Goal: Transaction & Acquisition: Obtain resource

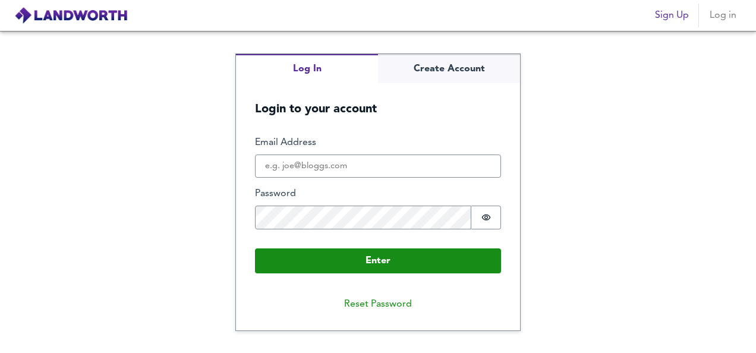
click at [323, 168] on input "Email Address" at bounding box center [378, 167] width 246 height 24
type input "[EMAIL_ADDRESS][DOMAIN_NAME]"
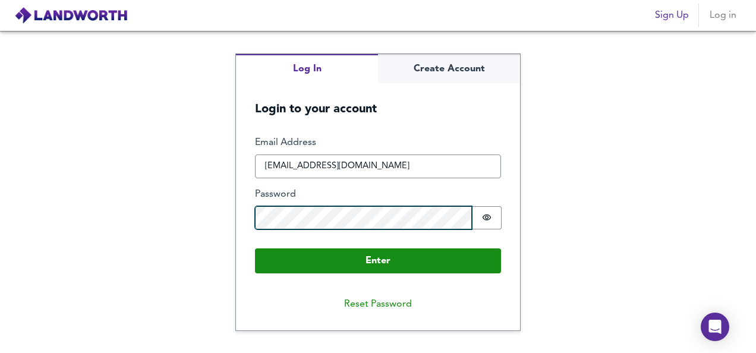
click at [255, 248] on button "Enter" at bounding box center [378, 260] width 246 height 25
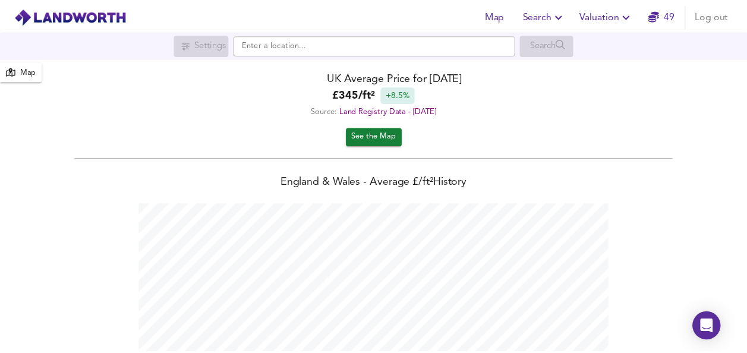
scroll to position [353, 756]
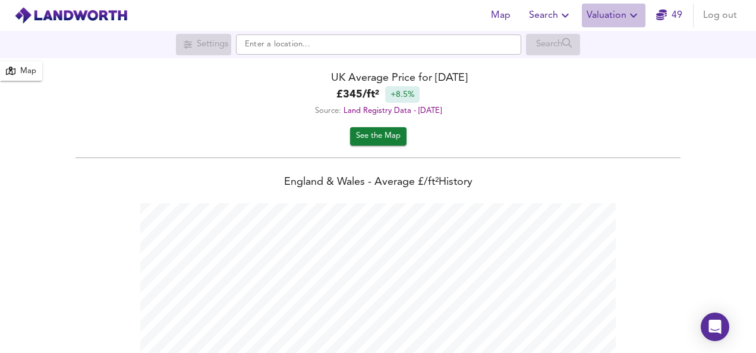
click at [609, 21] on span "Valuation" at bounding box center [614, 15] width 54 height 17
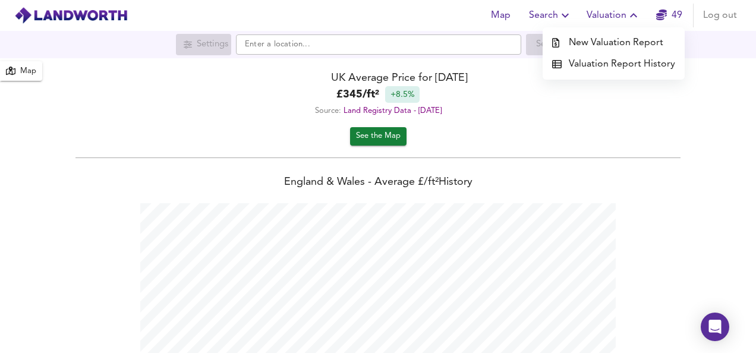
click at [610, 37] on li "New Valuation Report" at bounding box center [614, 42] width 142 height 21
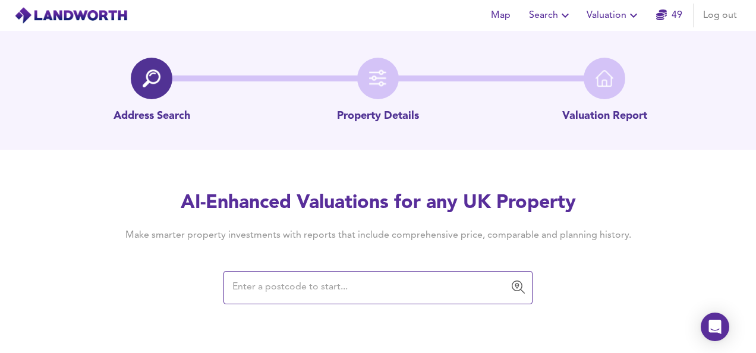
click at [306, 291] on input "text" at bounding box center [369, 287] width 281 height 23
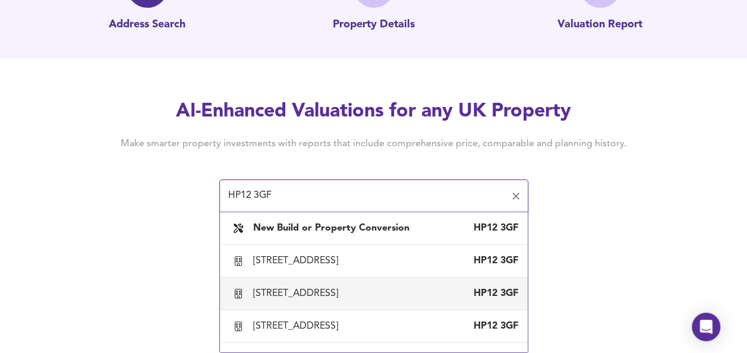
scroll to position [30, 0]
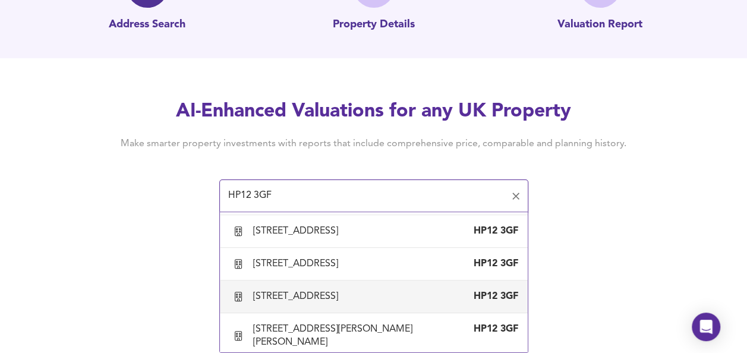
click at [309, 309] on div "[STREET_ADDRESS]" at bounding box center [373, 296] width 289 height 25
type input "[STREET_ADDRESS]"
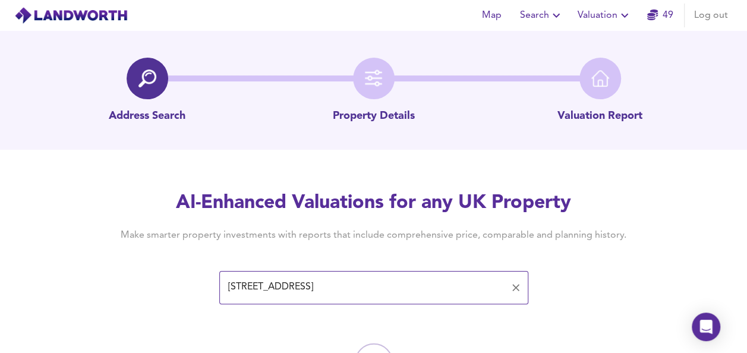
scroll to position [69, 0]
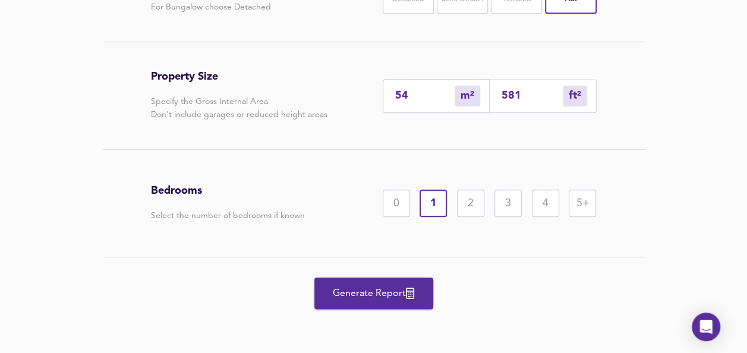
scroll to position [354, 0]
click at [468, 197] on div "2" at bounding box center [470, 203] width 27 height 27
click at [372, 288] on span "Generate Report" at bounding box center [373, 293] width 95 height 17
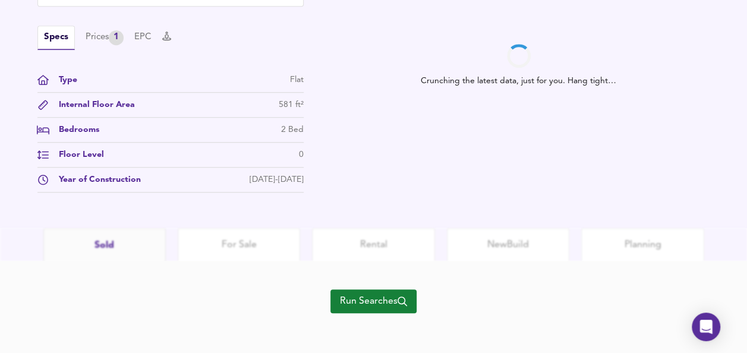
scroll to position [433, 0]
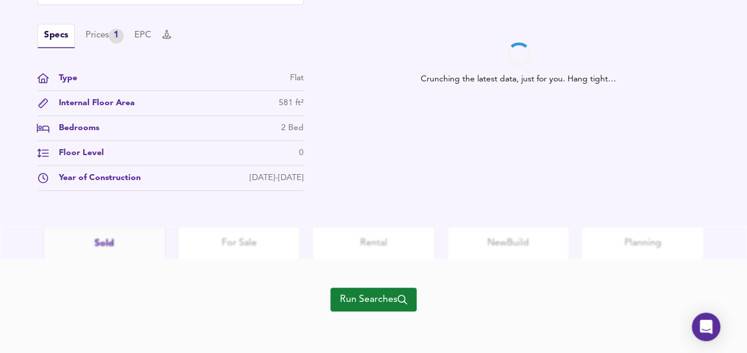
click at [377, 298] on span "Run Searches" at bounding box center [373, 299] width 67 height 17
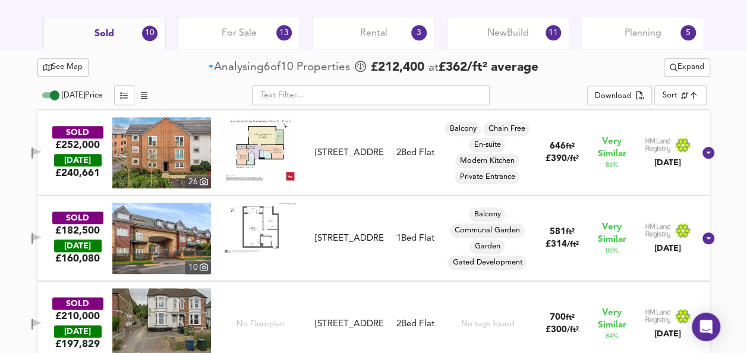
scroll to position [597, 0]
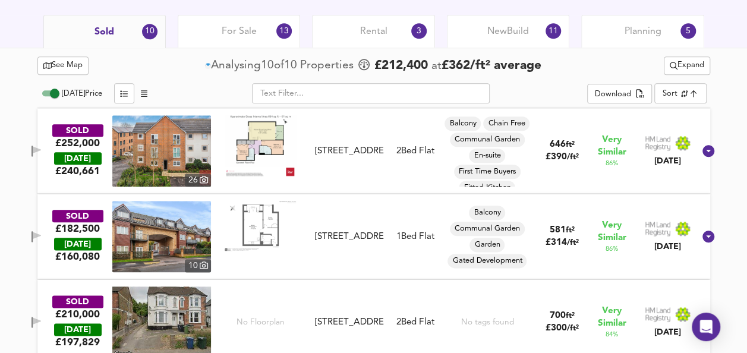
click at [272, 134] on img at bounding box center [260, 145] width 71 height 60
click at [41, 147] on icon "button" at bounding box center [37, 149] width 8 height 7
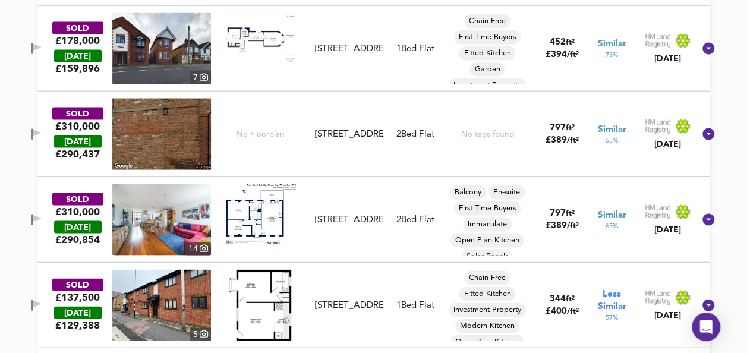
scroll to position [1212, 0]
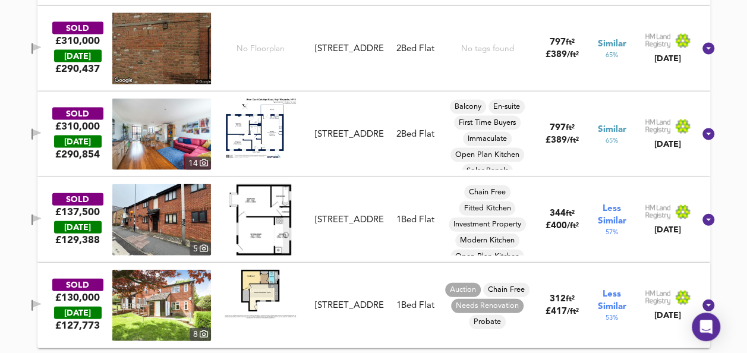
click at [272, 135] on img at bounding box center [260, 129] width 71 height 61
click at [42, 133] on icon "button" at bounding box center [37, 134] width 10 height 11
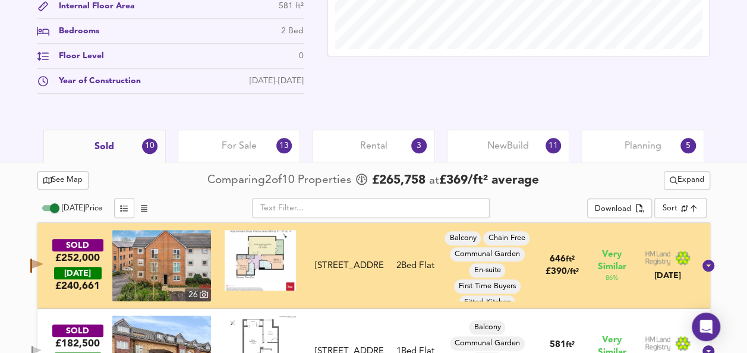
scroll to position [509, 0]
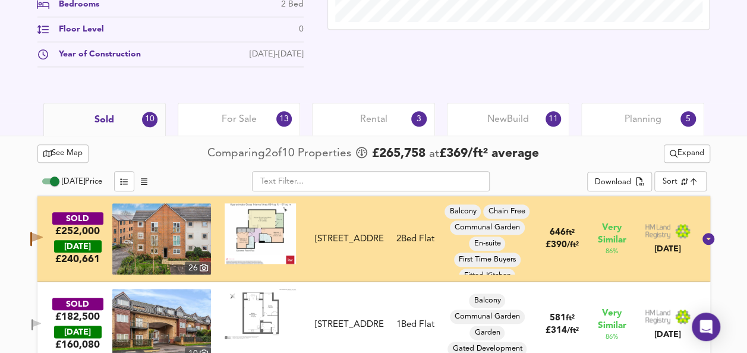
click at [53, 157] on span "See Map" at bounding box center [63, 154] width 40 height 14
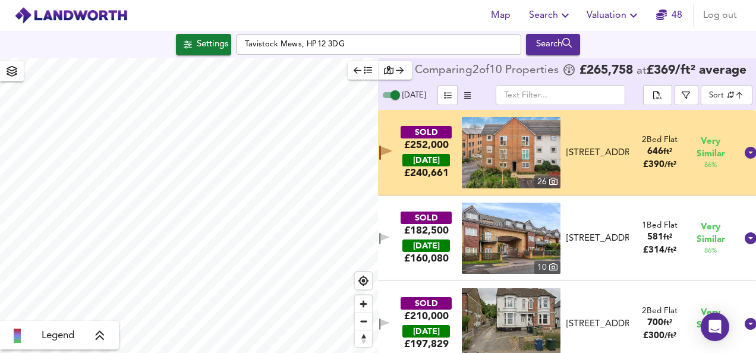
checkbox input "false"
checkbox input "true"
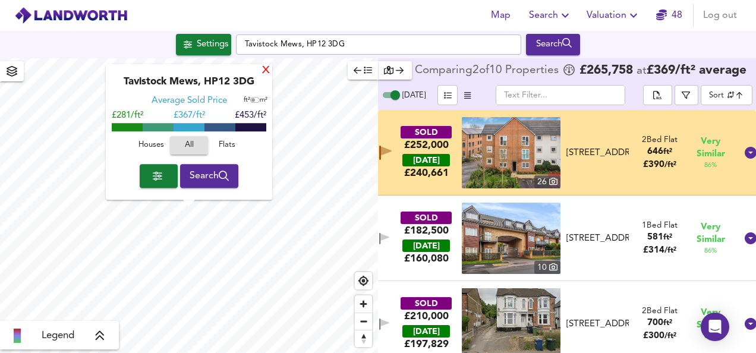
click at [265, 70] on div "X" at bounding box center [266, 70] width 10 height 11
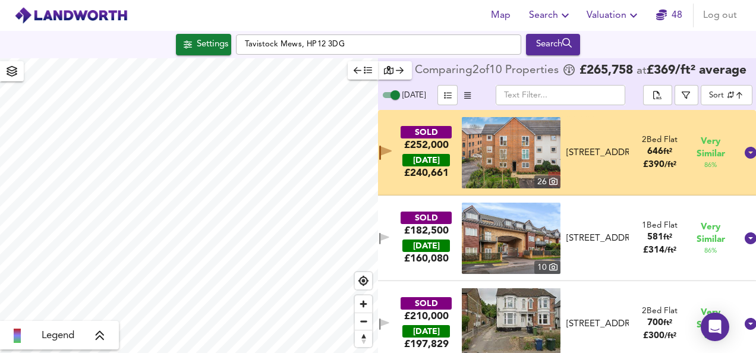
click at [415, 125] on div "SOLD £252,000 [DATE] £ 240,661 [GEOGRAPHIC_DATA][STREET_ADDRESS] [STREET_ADDRES…" at bounding box center [552, 152] width 367 height 71
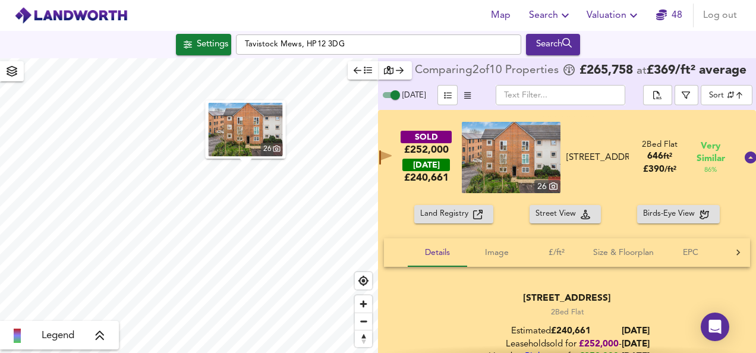
click at [415, 125] on div "SOLD £252,000 [DATE] £ 240,661 [GEOGRAPHIC_DATA][STREET_ADDRESS] [STREET_ADDRES…" at bounding box center [567, 157] width 378 height 95
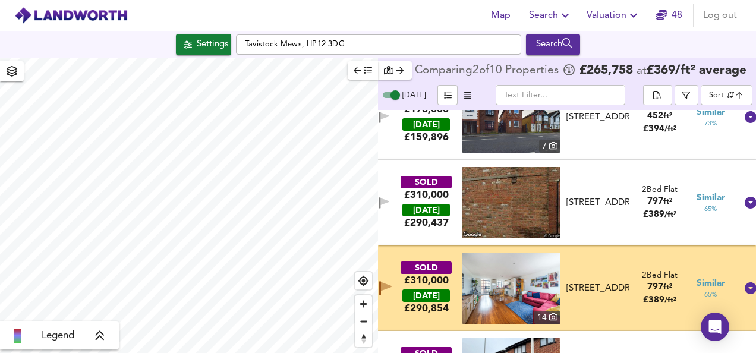
scroll to position [506, 0]
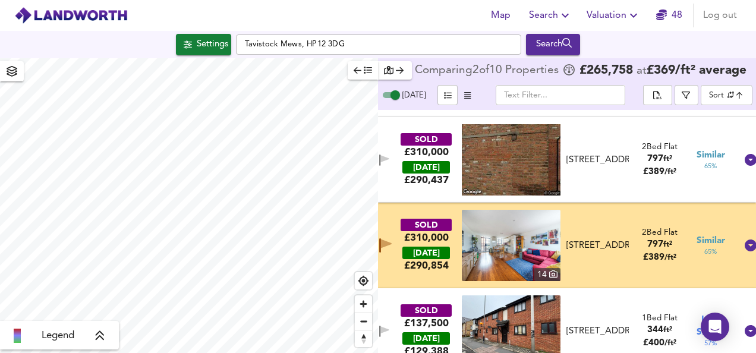
click at [393, 214] on div "SOLD £310,000 [DATE] £ 290,854 [GEOGRAPHIC_DATA][STREET_ADDRESS][STREET_ADDRESS…" at bounding box center [567, 246] width 378 height 86
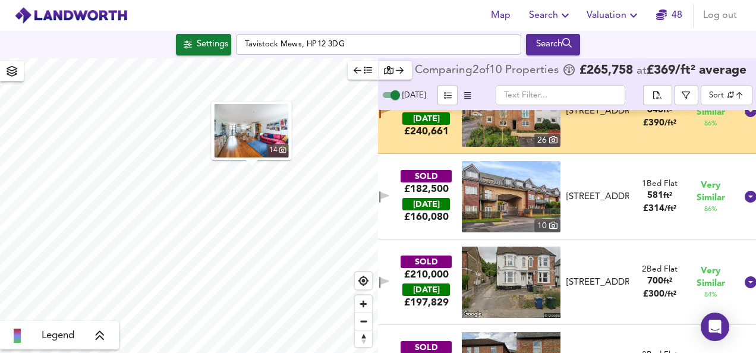
scroll to position [0, 0]
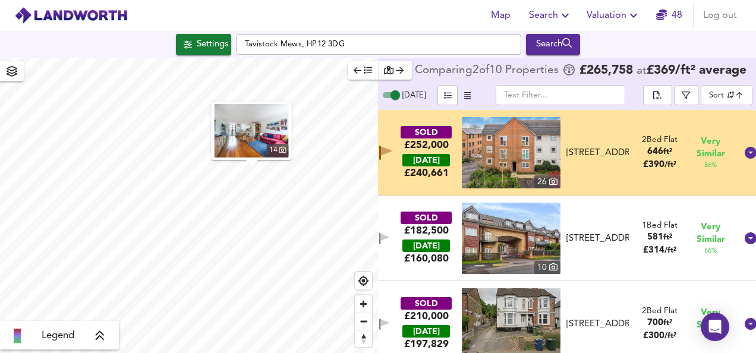
click at [396, 140] on div "SOLD £252,000 [DATE] £ 240,661 [GEOGRAPHIC_DATA][STREET_ADDRESS] [STREET_ADDRES…" at bounding box center [552, 152] width 367 height 71
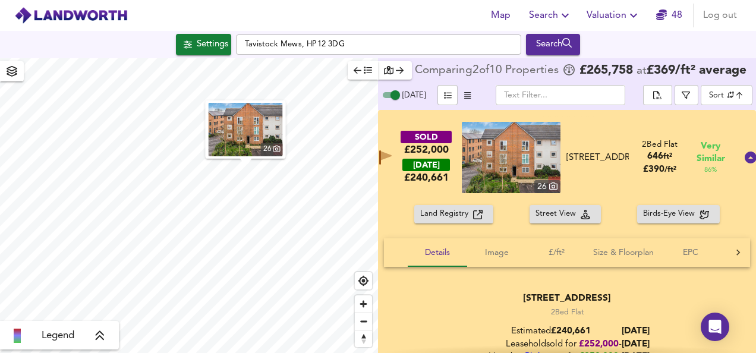
click at [504, 148] on img at bounding box center [511, 157] width 99 height 71
click at [600, 125] on div "SOLD £252,000 [DATE] £ 240,661 [GEOGRAPHIC_DATA][STREET_ADDRESS] [STREET_ADDRES…" at bounding box center [567, 157] width 378 height 95
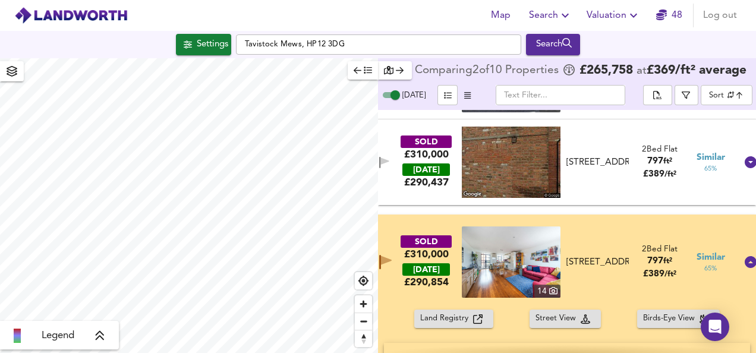
scroll to position [512, 0]
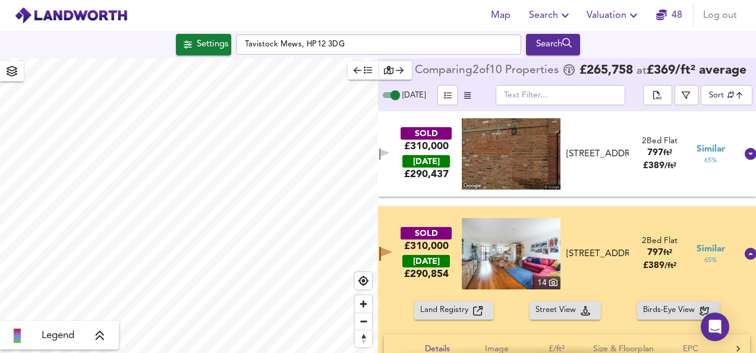
click at [498, 257] on img at bounding box center [511, 253] width 99 height 71
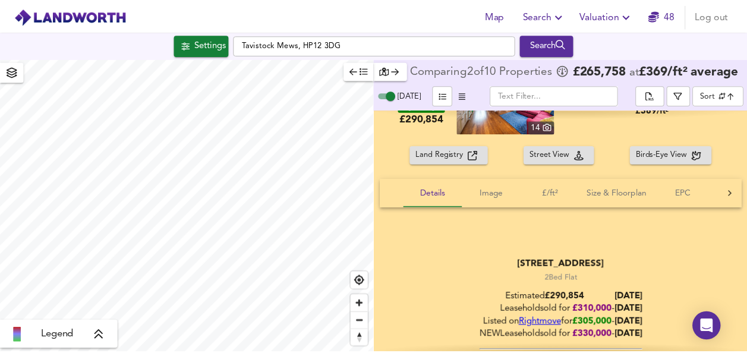
scroll to position [672, 0]
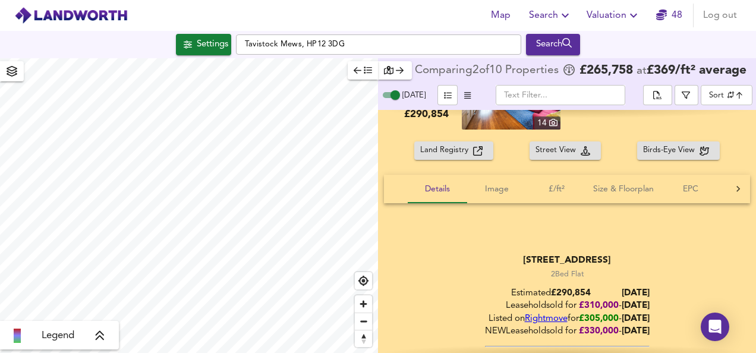
click at [614, 15] on span "Valuation" at bounding box center [614, 15] width 54 height 17
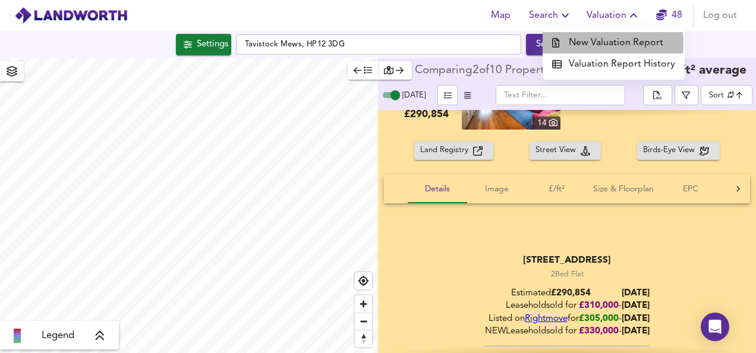
click at [606, 43] on li "New Valuation Report" at bounding box center [614, 42] width 142 height 21
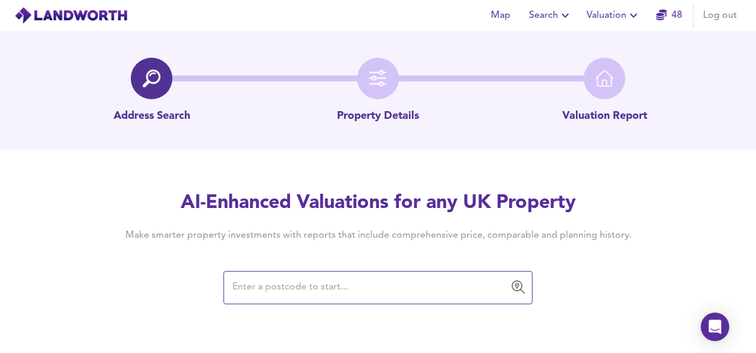
click at [322, 288] on input "text" at bounding box center [369, 287] width 281 height 23
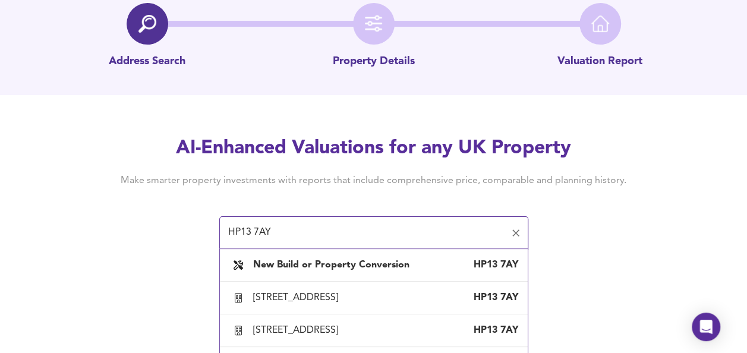
scroll to position [92, 0]
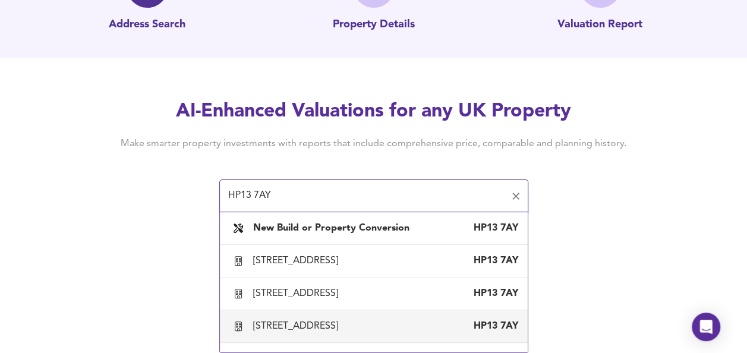
click at [333, 333] on div "[STREET_ADDRESS]" at bounding box center [298, 326] width 90 height 13
type input "[STREET_ADDRESS]"
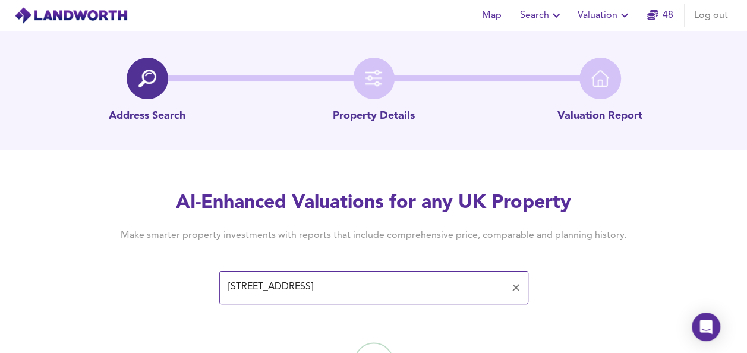
scroll to position [69, 0]
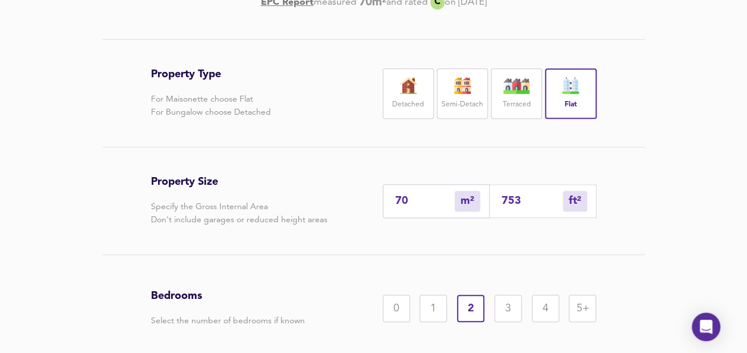
scroll to position [228, 0]
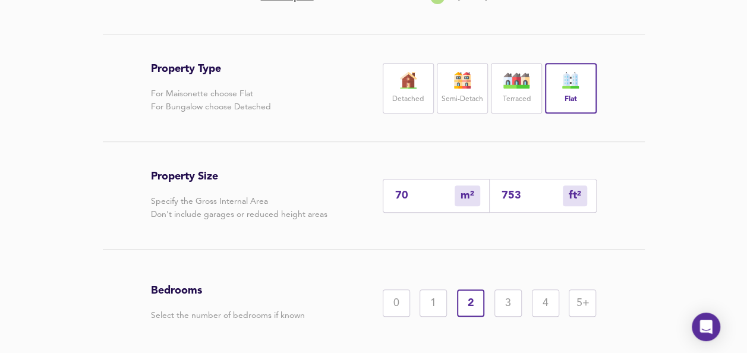
drag, startPoint x: 531, startPoint y: 223, endPoint x: 467, endPoint y: 222, distance: 64.2
click at [467, 213] on div "70 m² sqm 753 ft² sqft" at bounding box center [490, 196] width 214 height 34
type input "0"
type input "5"
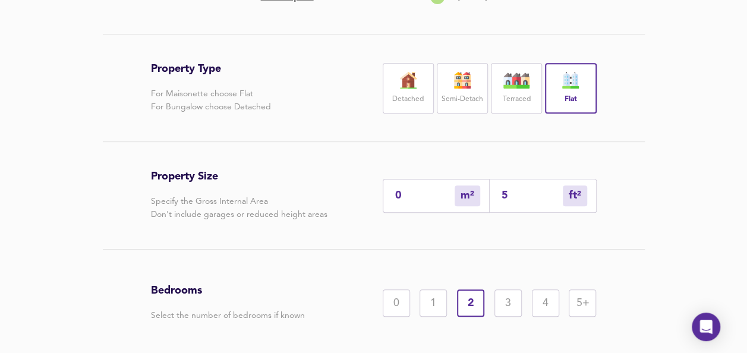
type input "54"
type input "51"
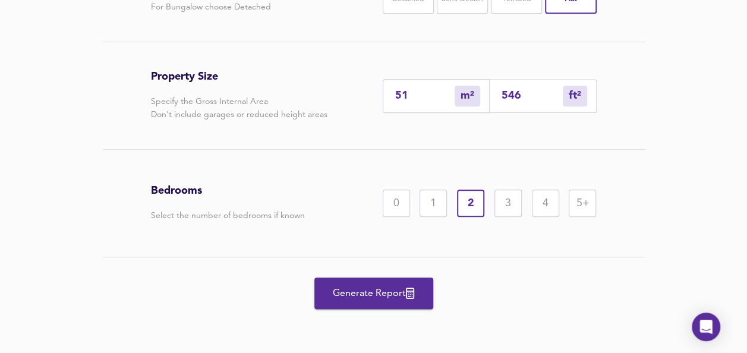
scroll to position [354, 0]
type input "546"
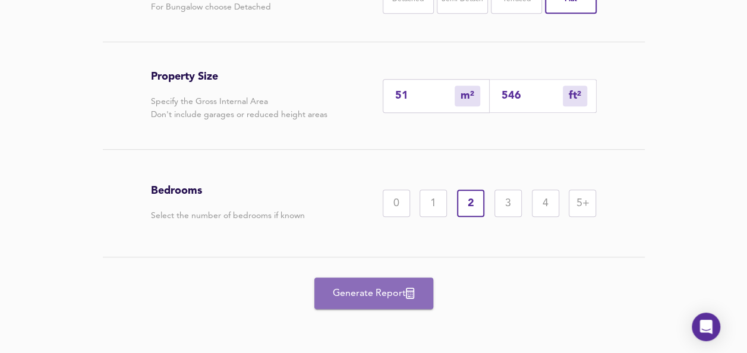
click at [384, 296] on span "Generate Report" at bounding box center [373, 293] width 95 height 17
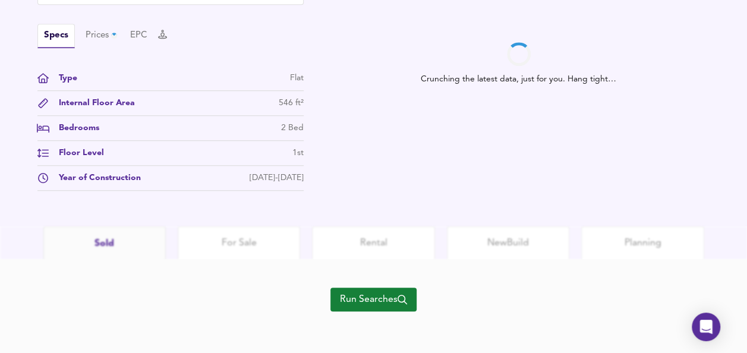
click at [376, 296] on span "Run Searches" at bounding box center [373, 299] width 67 height 17
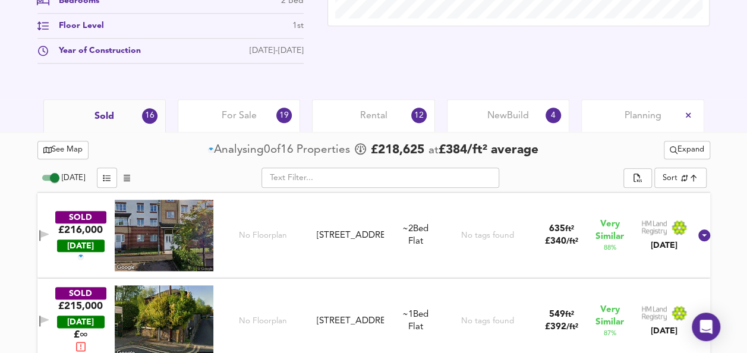
scroll to position [634, 0]
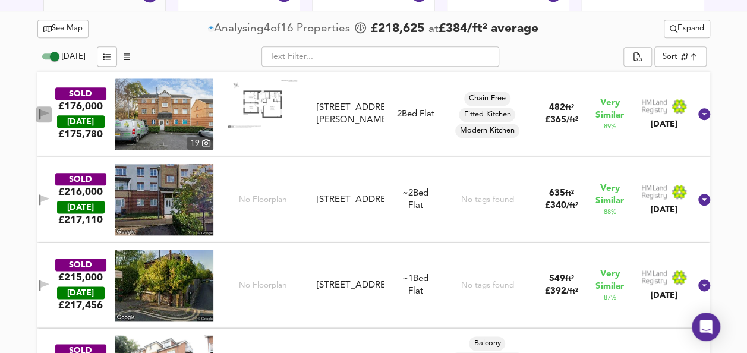
click at [40, 111] on icon "button" at bounding box center [39, 114] width 1 height 11
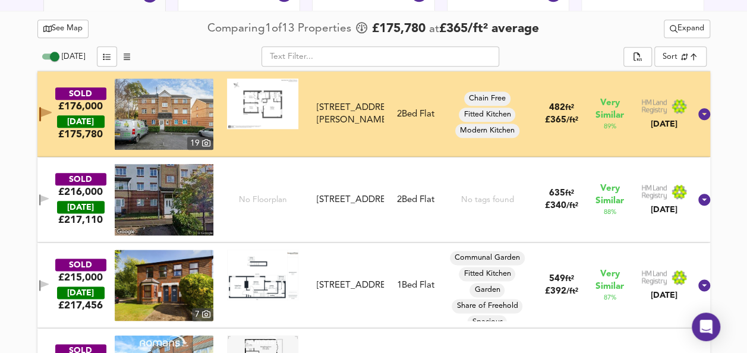
click at [264, 83] on img at bounding box center [262, 103] width 71 height 51
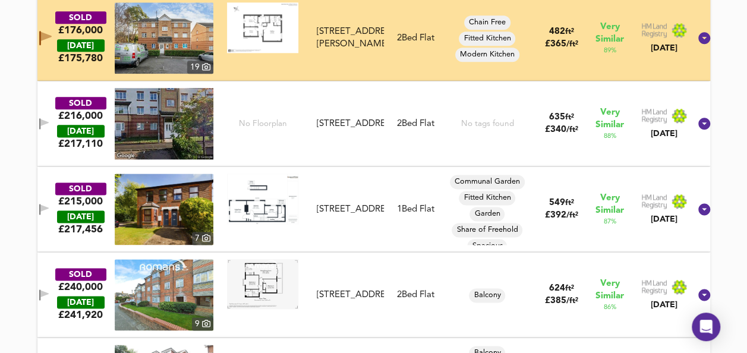
scroll to position [750, 0]
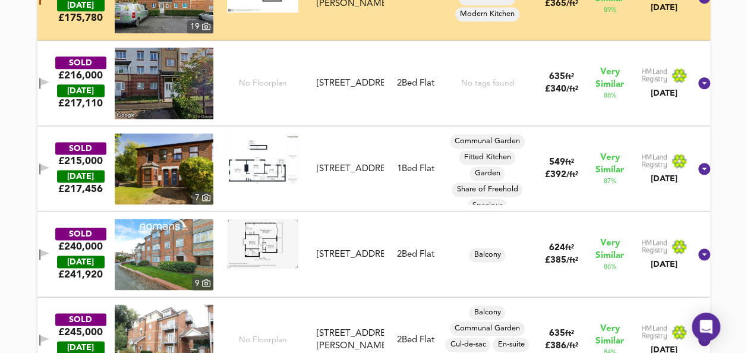
click at [49, 250] on icon "button" at bounding box center [44, 253] width 8 height 7
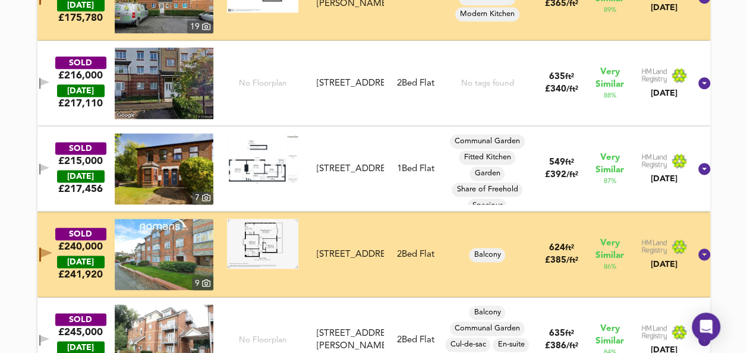
click at [278, 238] on img at bounding box center [262, 244] width 71 height 50
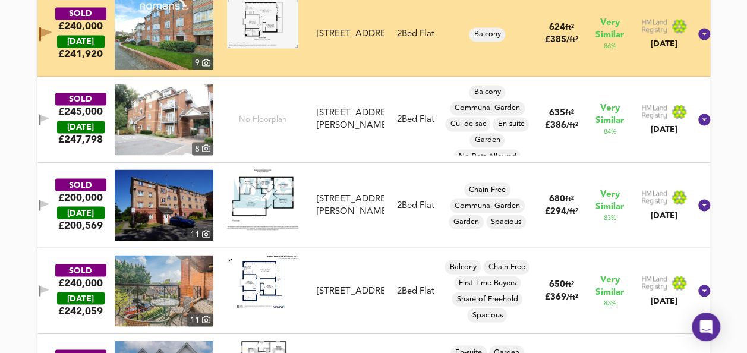
scroll to position [981, 0]
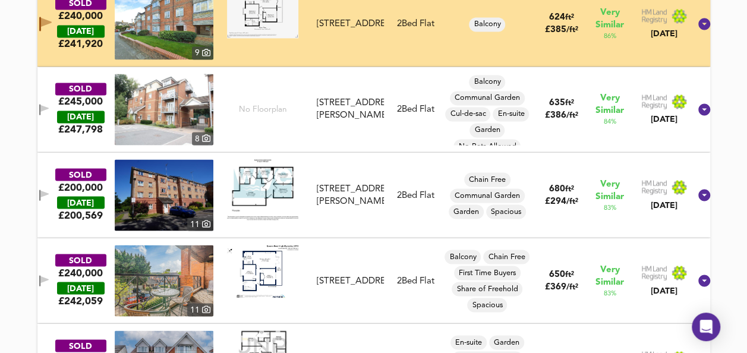
click at [49, 190] on icon "button" at bounding box center [44, 195] width 10 height 11
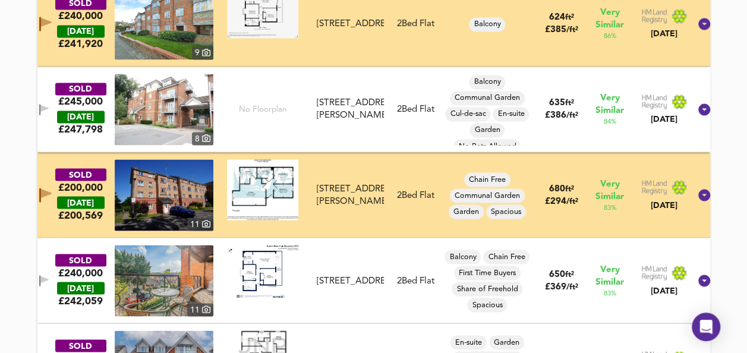
click at [254, 182] on img at bounding box center [262, 189] width 71 height 60
click at [272, 272] on img at bounding box center [262, 271] width 71 height 53
click at [49, 278] on icon "button" at bounding box center [44, 279] width 8 height 7
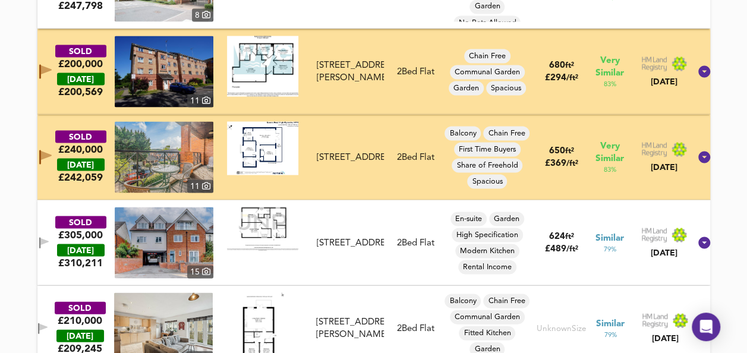
scroll to position [1110, 0]
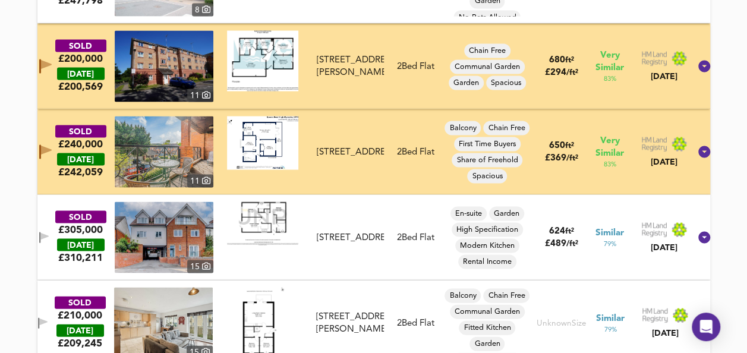
click at [251, 219] on img at bounding box center [262, 222] width 71 height 43
click at [40, 232] on icon "button" at bounding box center [39, 237] width 1 height 11
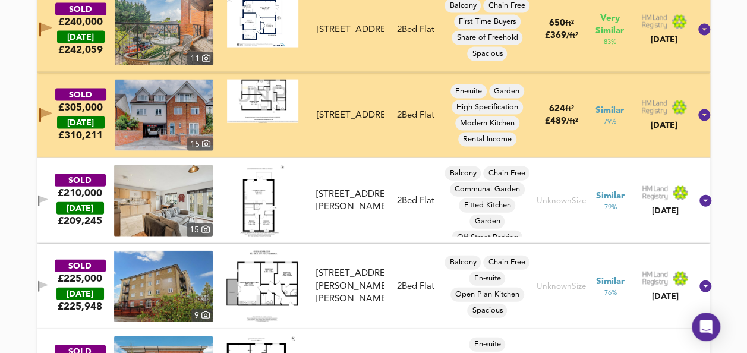
scroll to position [1239, 0]
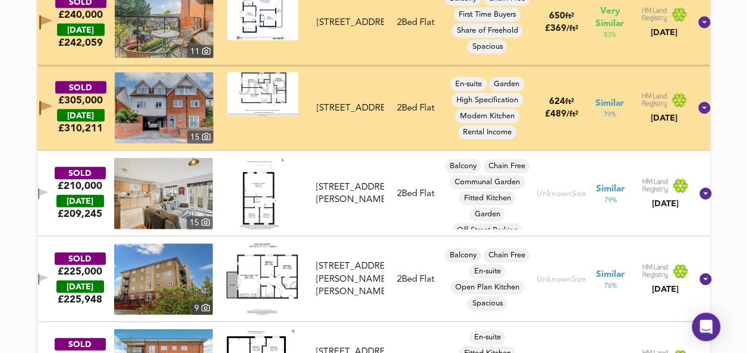
click at [270, 192] on img at bounding box center [262, 193] width 44 height 71
click at [48, 189] on icon "button" at bounding box center [43, 192] width 8 height 7
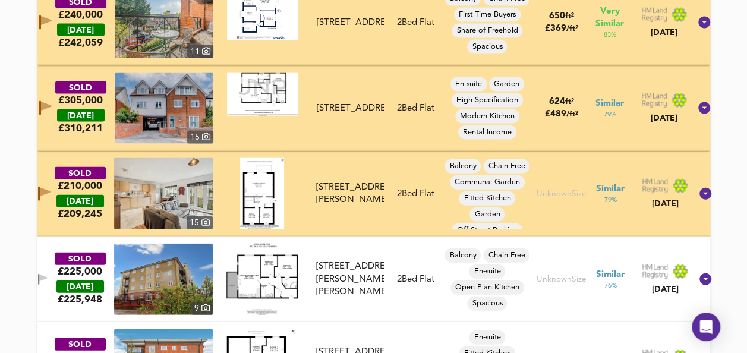
click at [163, 194] on img at bounding box center [163, 193] width 99 height 71
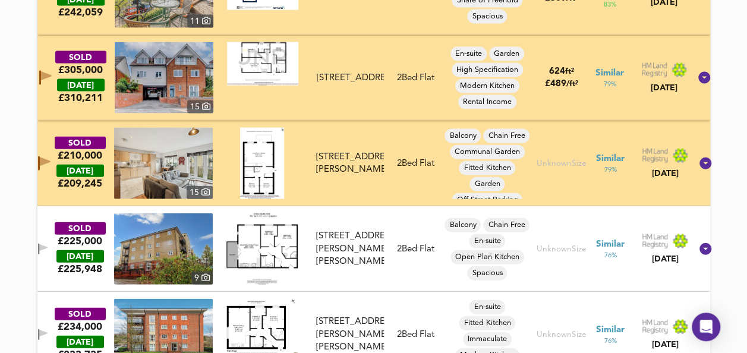
scroll to position [1292, 0]
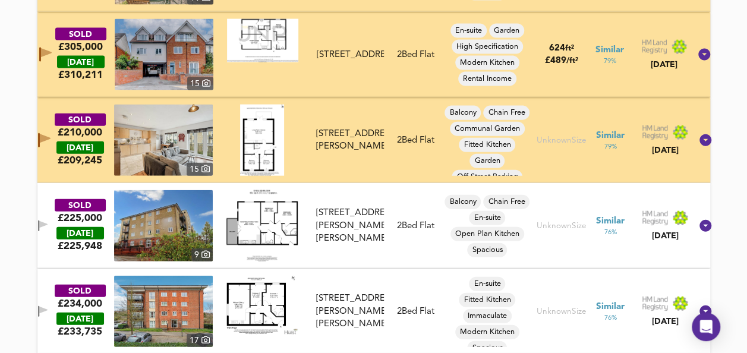
click at [241, 219] on img at bounding box center [261, 225] width 71 height 71
click at [48, 223] on icon "button" at bounding box center [43, 224] width 8 height 7
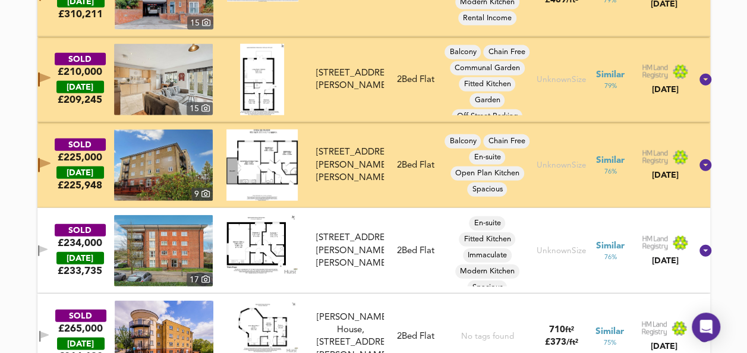
scroll to position [1373, 0]
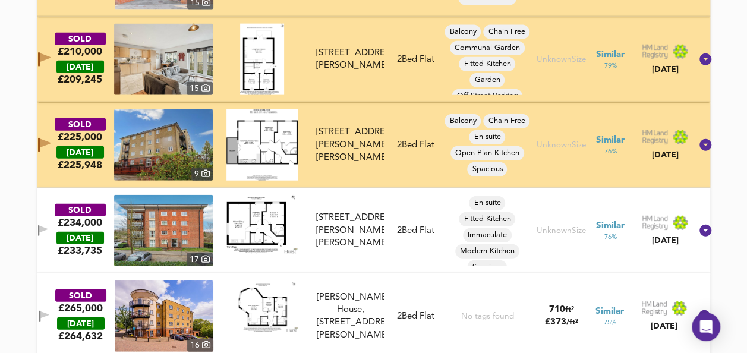
click at [256, 223] on img at bounding box center [261, 224] width 71 height 59
click at [254, 213] on img at bounding box center [261, 224] width 71 height 59
click at [39, 227] on icon "button" at bounding box center [38, 230] width 1 height 11
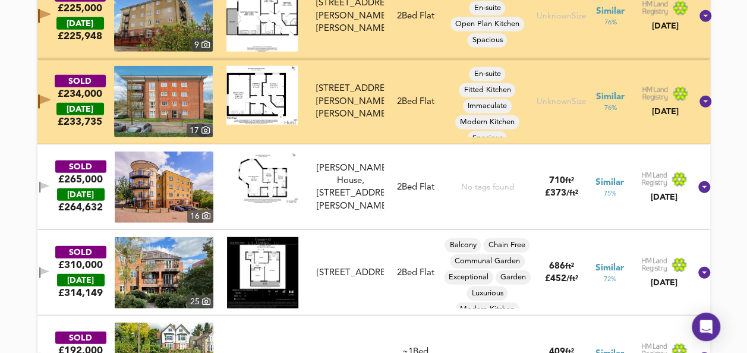
scroll to position [1507, 0]
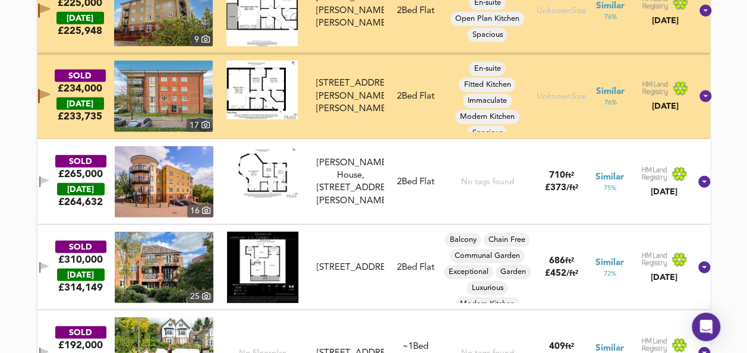
click at [265, 275] on img at bounding box center [262, 267] width 71 height 71
click at [52, 260] on button "button" at bounding box center [44, 268] width 16 height 16
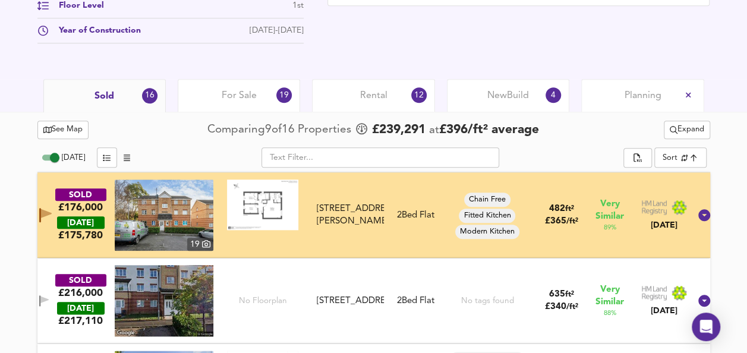
scroll to position [575, 0]
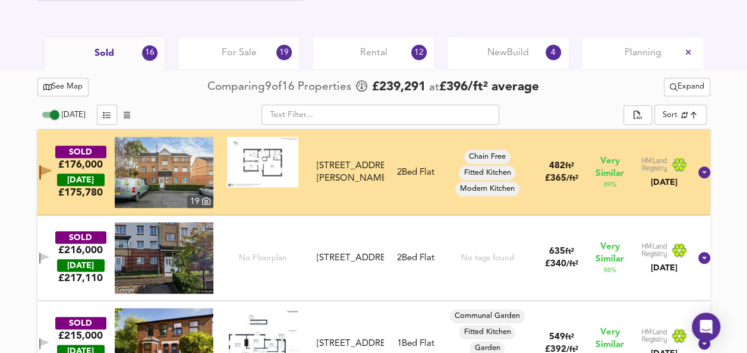
click at [172, 177] on img at bounding box center [164, 172] width 99 height 71
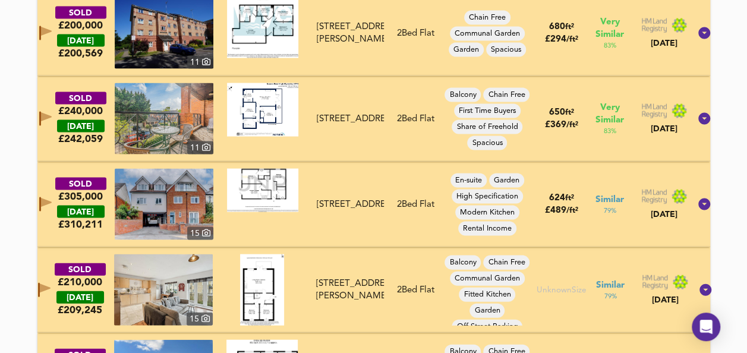
scroll to position [1163, 0]
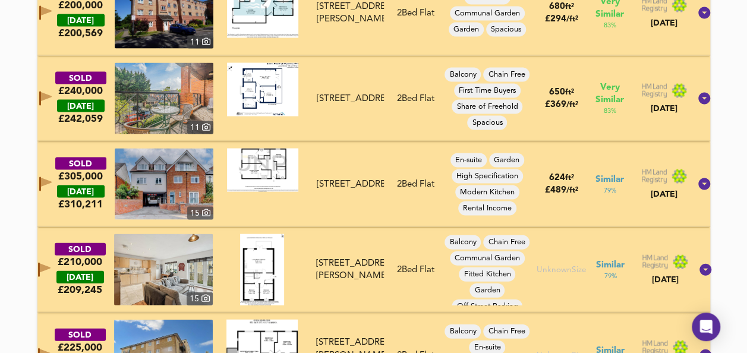
click at [176, 178] on img at bounding box center [164, 184] width 99 height 71
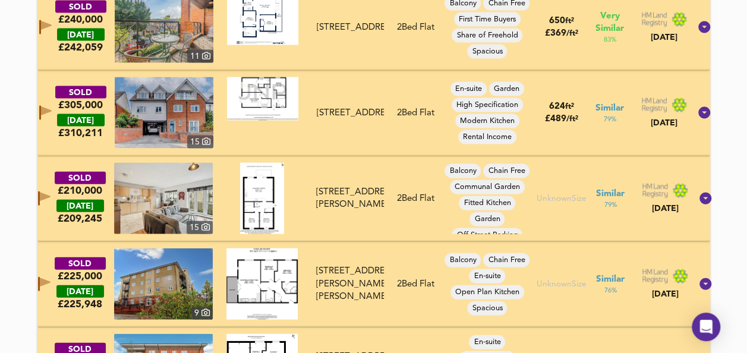
scroll to position [1258, 0]
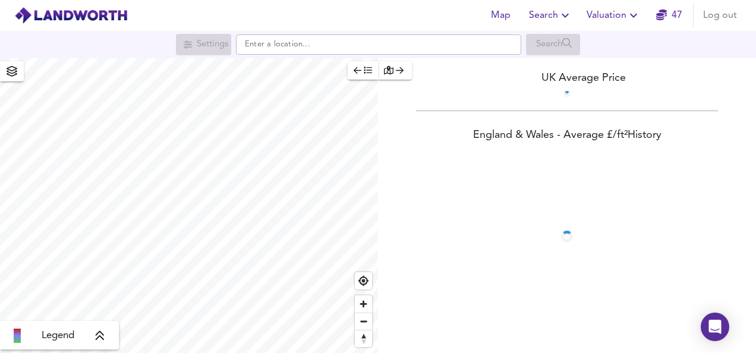
click at [651, 8] on span "47" at bounding box center [669, 15] width 38 height 17
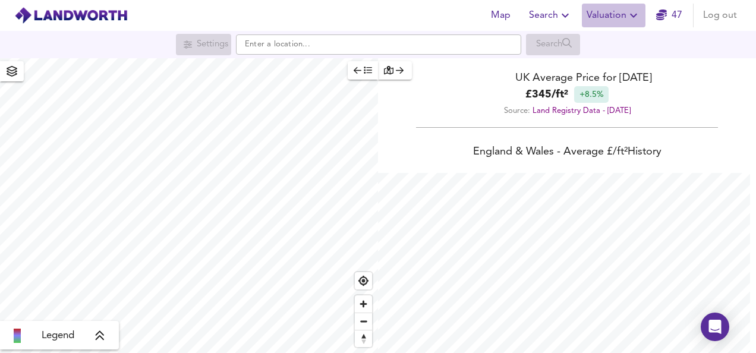
click at [622, 15] on span "Valuation" at bounding box center [614, 15] width 54 height 17
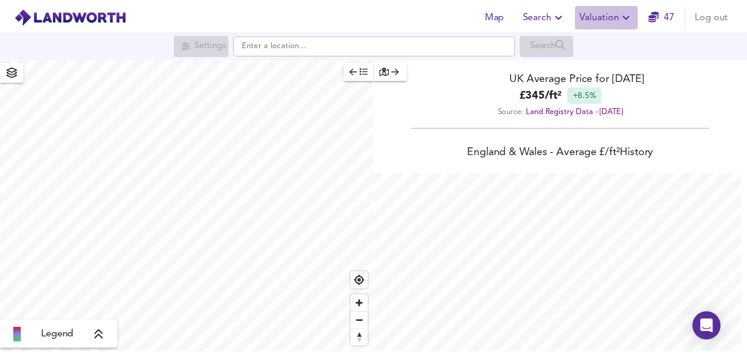
scroll to position [353, 756]
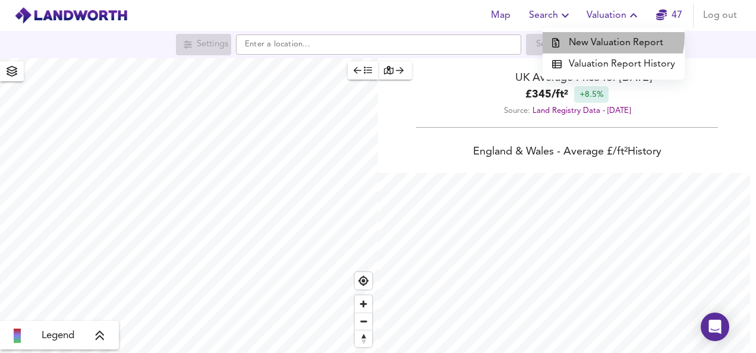
click at [615, 37] on li "New Valuation Report" at bounding box center [614, 42] width 142 height 21
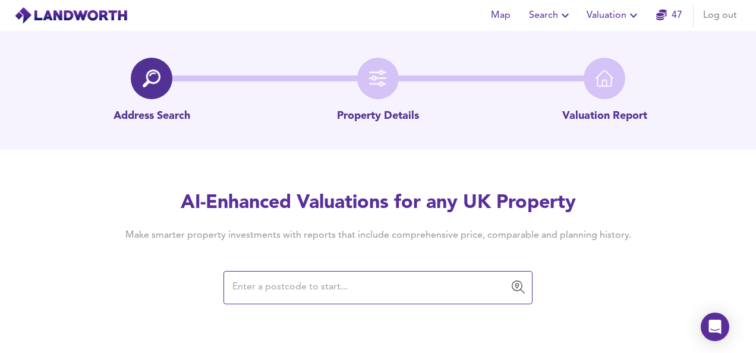
click at [321, 292] on input "text" at bounding box center [369, 287] width 281 height 23
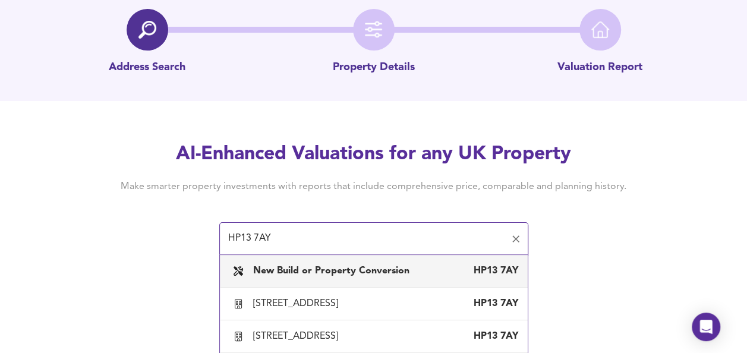
scroll to position [92, 0]
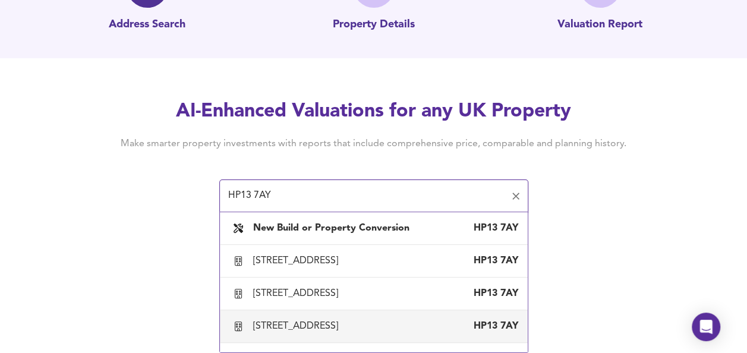
click at [369, 339] on div "3 Peatey Court, Princes Gate, High Wycombe, Buckinghamshire HP13 7AY" at bounding box center [373, 326] width 289 height 25
type input "[STREET_ADDRESS]"
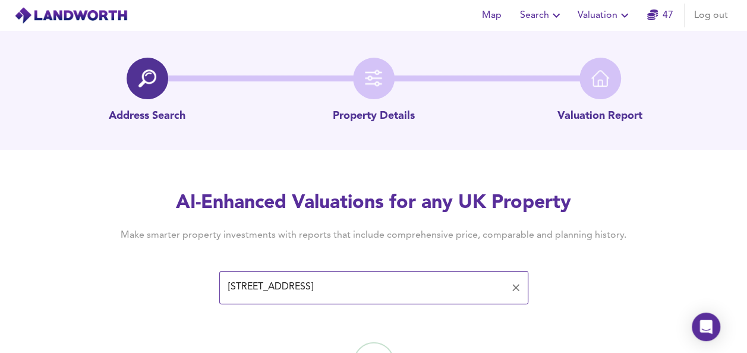
scroll to position [69, 0]
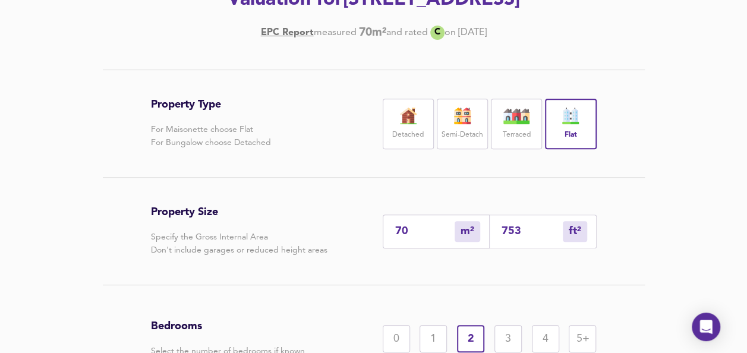
scroll to position [252, 0]
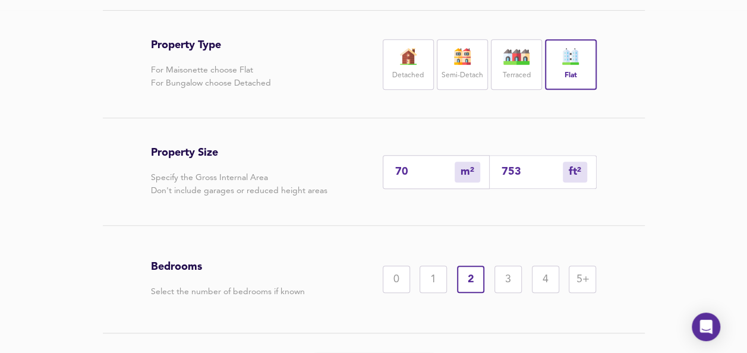
drag, startPoint x: 530, startPoint y: 193, endPoint x: 377, endPoint y: 179, distance: 154.0
click at [377, 179] on div "Property Size Specify the Gross Internal Area Don't include garages or reduced …" at bounding box center [374, 171] width 446 height 107
type input "0"
type input "5"
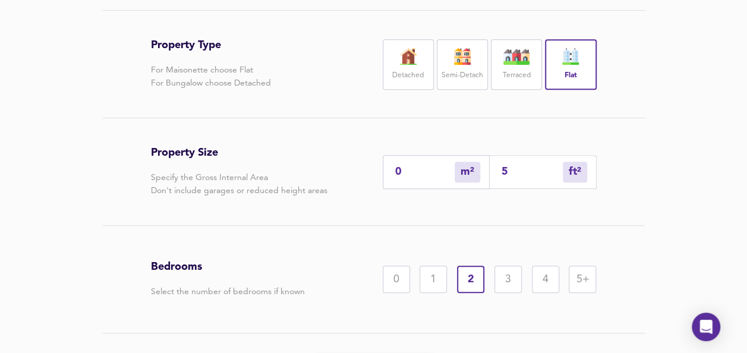
type input "52"
type input "48"
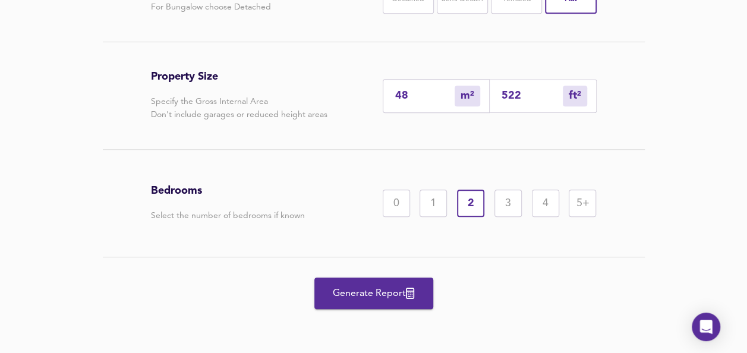
type input "522"
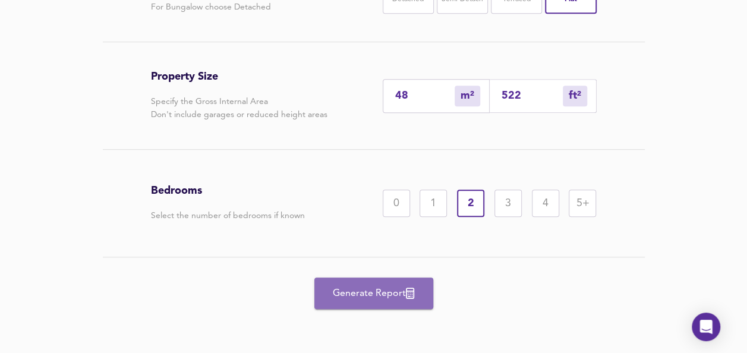
click at [369, 303] on button "Generate Report" at bounding box center [373, 294] width 119 height 32
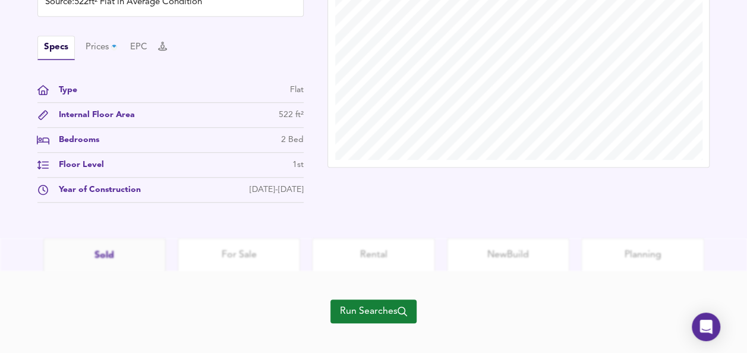
scroll to position [433, 0]
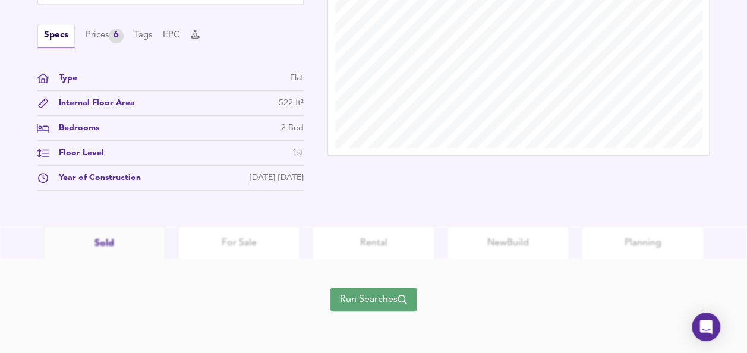
click at [371, 303] on span "Run Searches" at bounding box center [373, 299] width 67 height 17
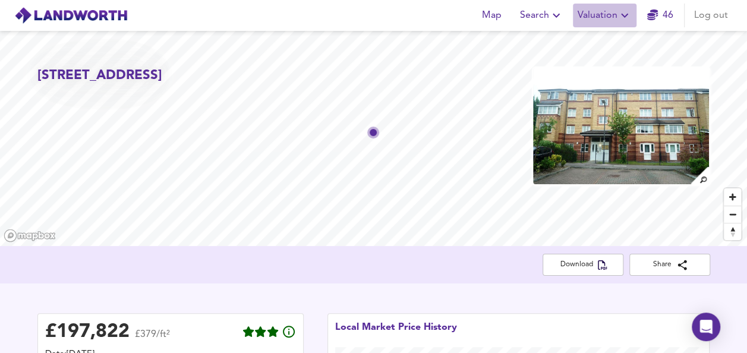
click at [597, 11] on span "Valuation" at bounding box center [605, 15] width 54 height 17
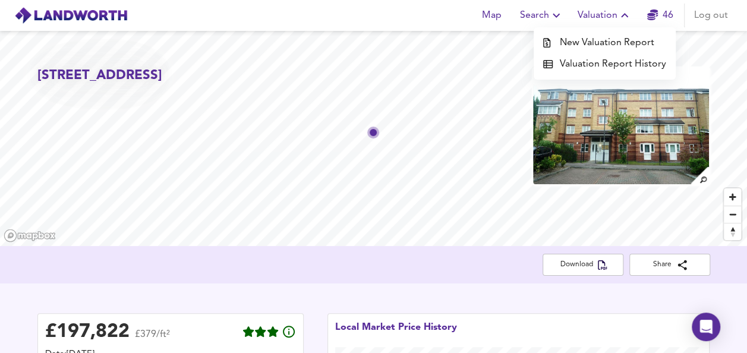
click at [593, 43] on li "New Valuation Report" at bounding box center [605, 42] width 142 height 21
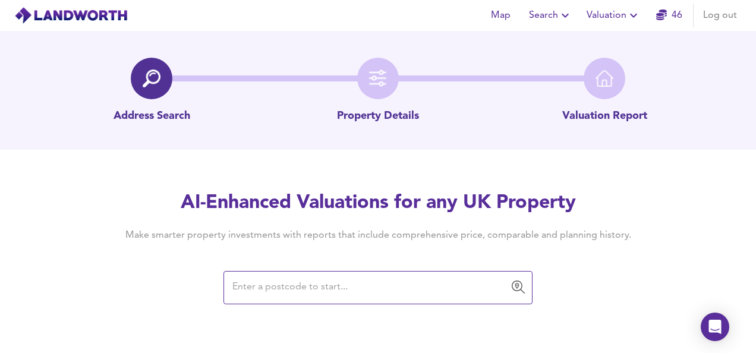
click at [373, 289] on input "text" at bounding box center [369, 287] width 281 height 23
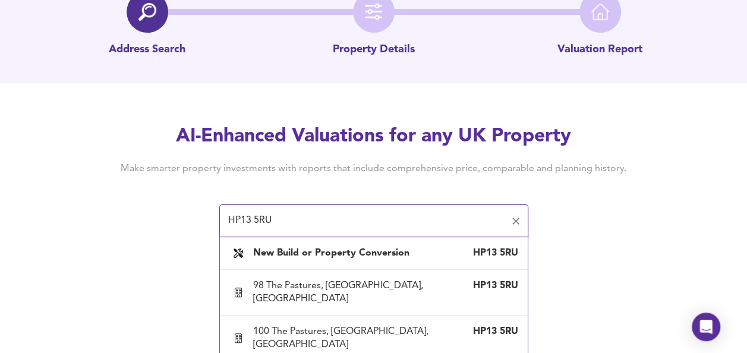
scroll to position [92, 0]
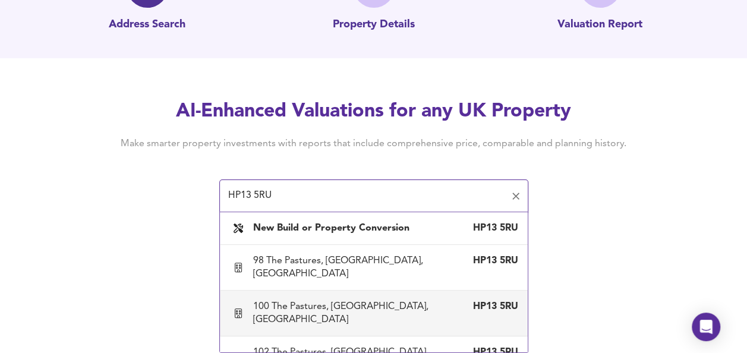
click at [314, 310] on div "100 The Pastures, High Wycombe, Buckinghamshire" at bounding box center [362, 313] width 218 height 26
type input "100 The Pastures, High Wycombe, Buckinghamshire"
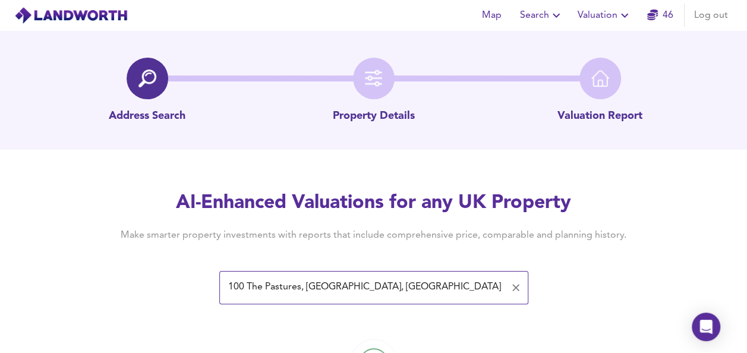
scroll to position [69, 0]
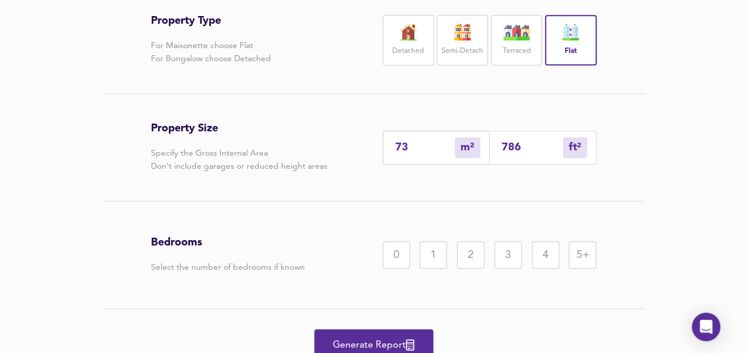
scroll to position [284, 0]
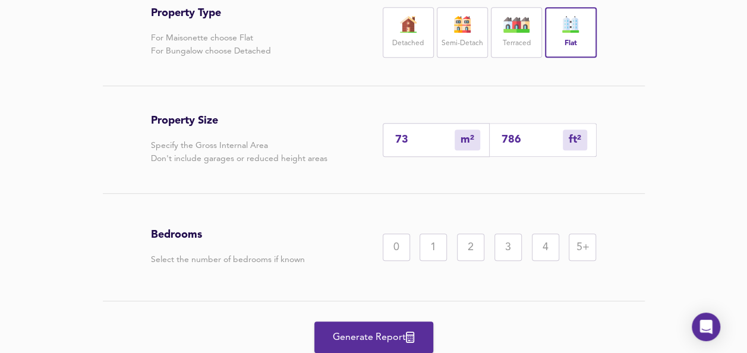
click at [518, 157] on div "786 ft² sqft" at bounding box center [543, 140] width 107 height 34
drag, startPoint x: 525, startPoint y: 169, endPoint x: 415, endPoint y: 166, distance: 110.0
click at [415, 157] on div "73 m² sqm 786 ft² sqft" at bounding box center [490, 140] width 214 height 34
type input "0"
type input "5"
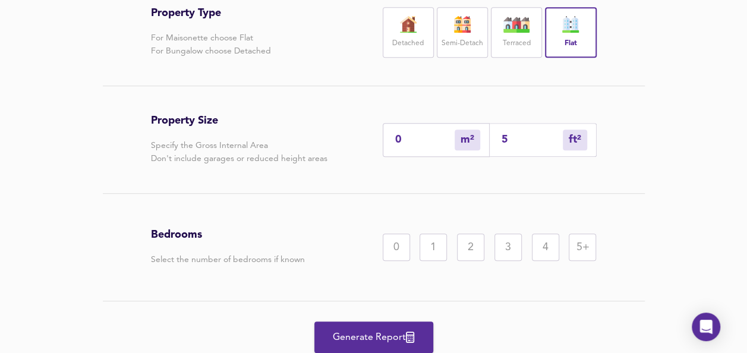
type input "5"
type input "51"
type input "48"
type input "516"
click at [465, 261] on div "2" at bounding box center [470, 247] width 27 height 27
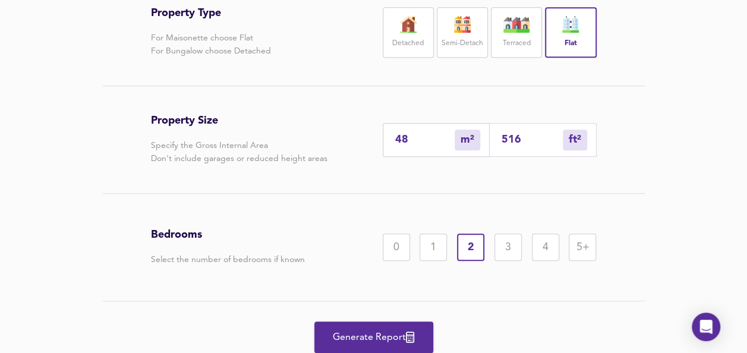
scroll to position [354, 0]
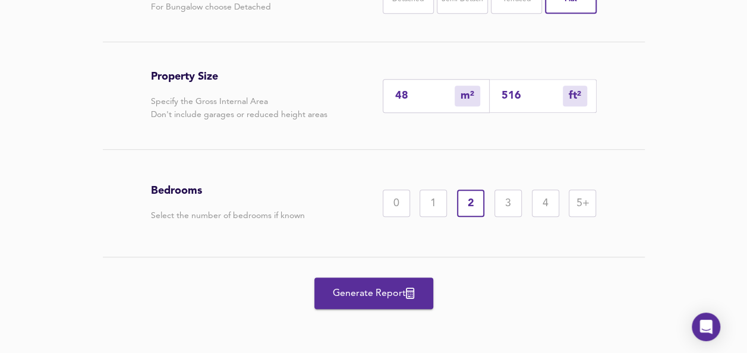
click at [370, 298] on span "Generate Report" at bounding box center [373, 293] width 95 height 17
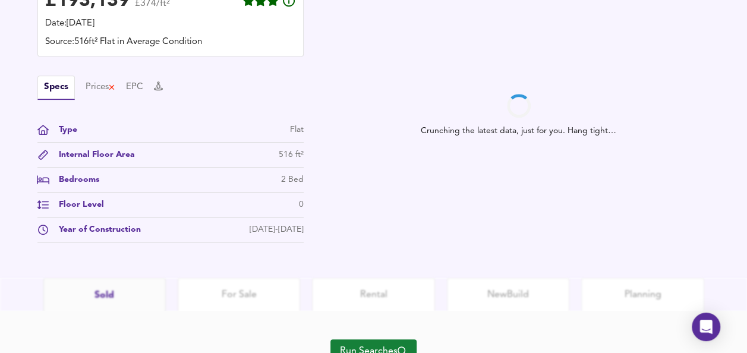
scroll to position [433, 0]
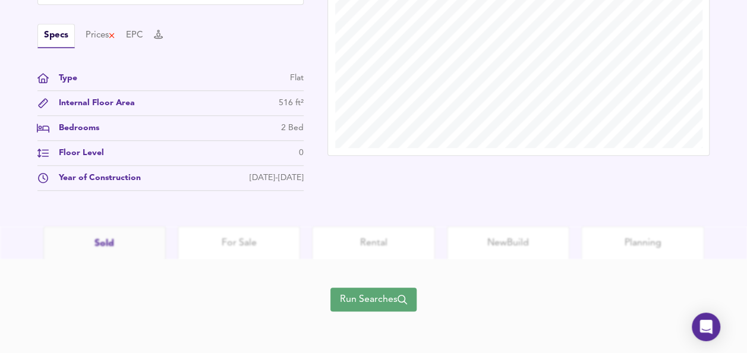
click at [348, 303] on span "Run Searches" at bounding box center [373, 299] width 67 height 17
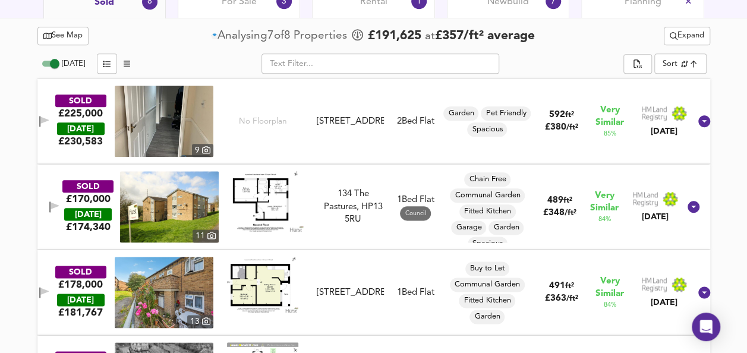
scroll to position [553, 0]
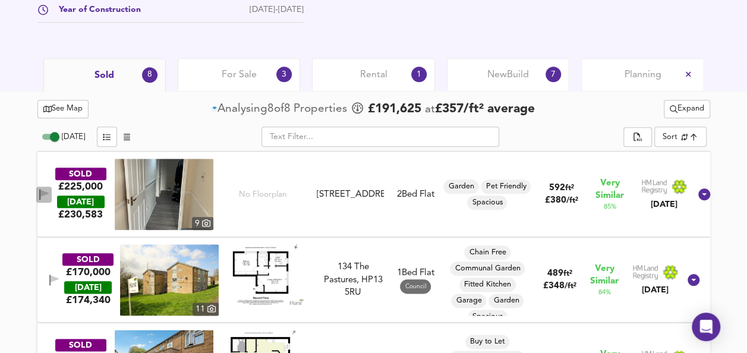
click at [49, 190] on icon "button" at bounding box center [44, 193] width 8 height 7
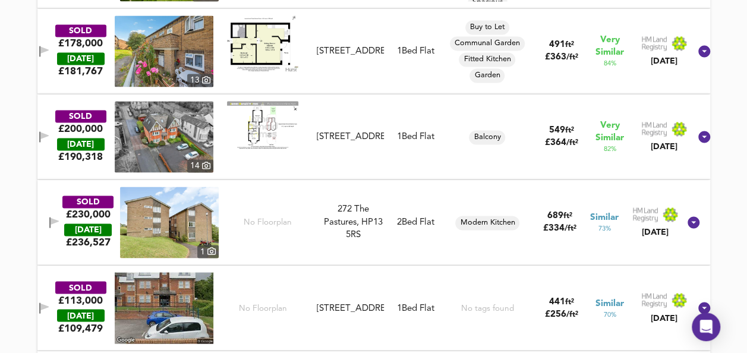
scroll to position [1041, 0]
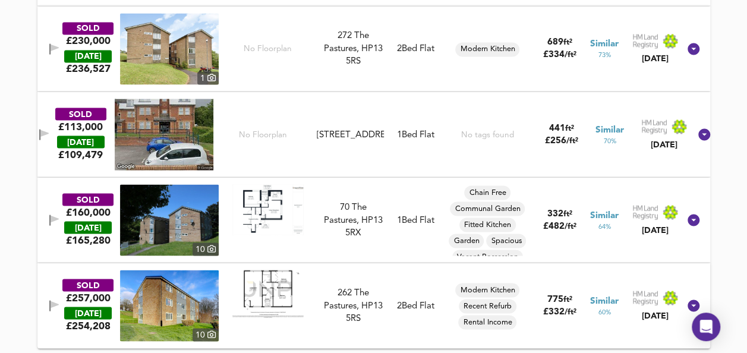
click at [52, 307] on icon "button" at bounding box center [54, 305] width 10 height 11
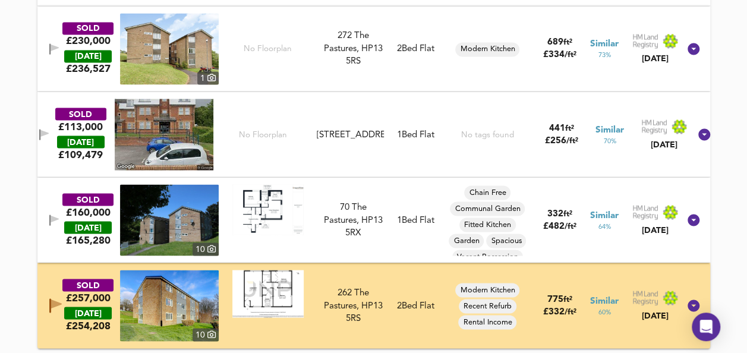
click at [256, 294] on img at bounding box center [267, 293] width 71 height 47
click at [158, 305] on img at bounding box center [169, 305] width 99 height 71
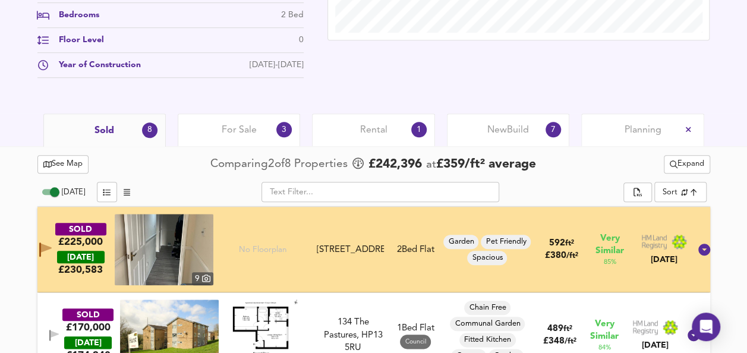
scroll to position [499, 0]
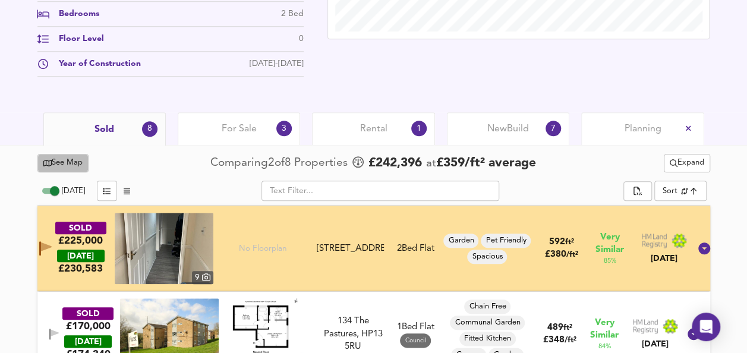
click at [64, 166] on span "See Map" at bounding box center [63, 163] width 40 height 14
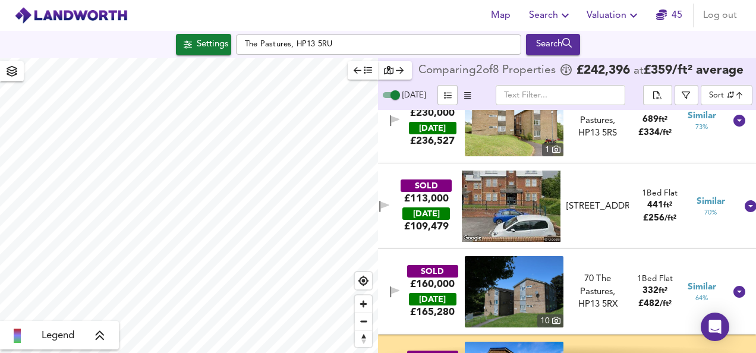
scroll to position [442, 0]
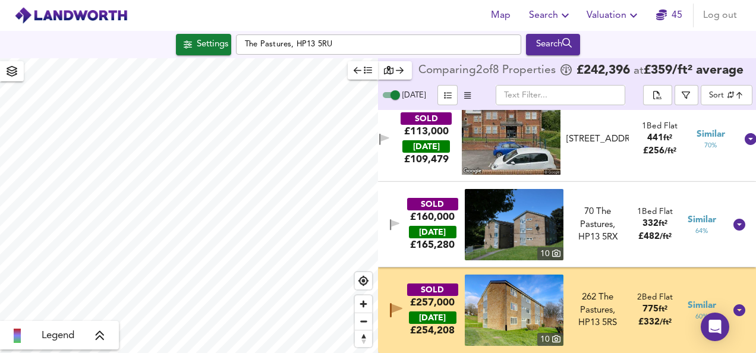
checkbox input "false"
checkbox input "true"
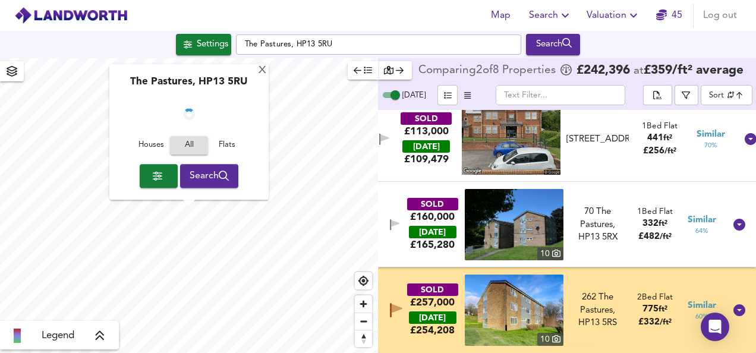
click at [503, 303] on img at bounding box center [514, 310] width 99 height 71
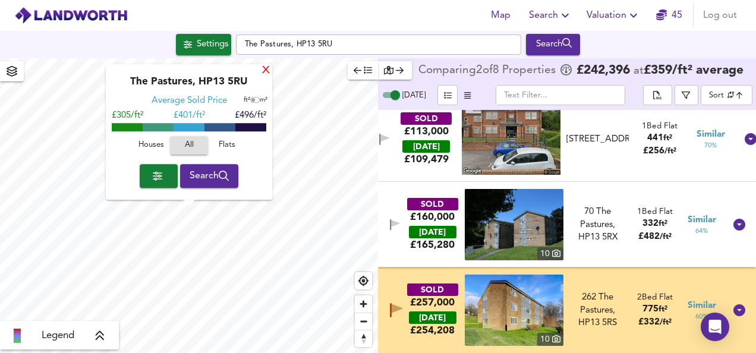
click at [267, 75] on div "X" at bounding box center [266, 70] width 10 height 11
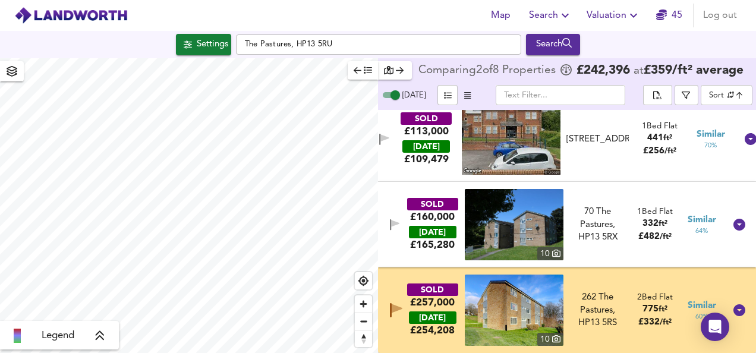
click at [415, 279] on div "SOLD £257,000 TODAY £ 254,208 10 262 The Pastures, HP13 5RS 262 The Pastures, H…" at bounding box center [552, 310] width 345 height 71
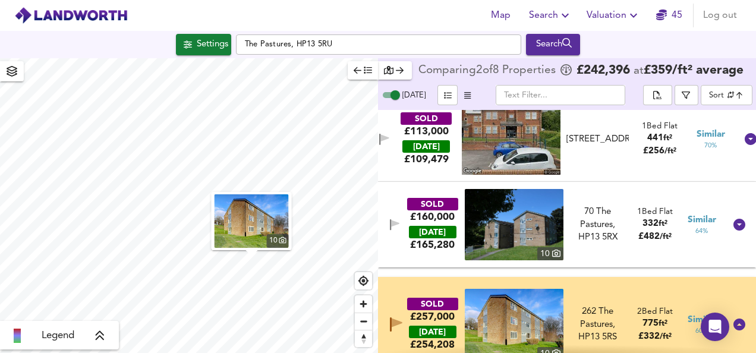
click at [524, 314] on img at bounding box center [514, 324] width 99 height 71
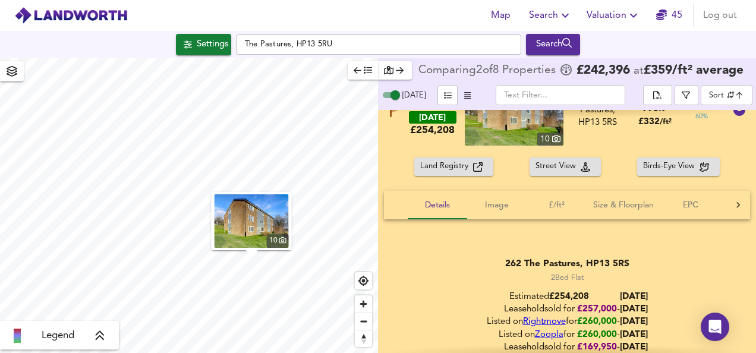
scroll to position [658, 0]
